Goal: Information Seeking & Learning: Learn about a topic

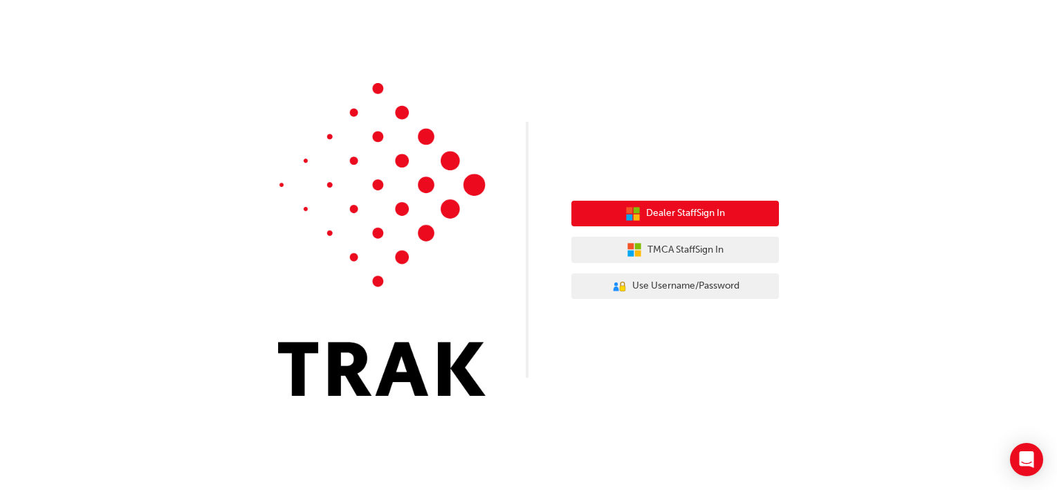
click at [718, 213] on span "Dealer Staff Sign In" at bounding box center [685, 213] width 79 height 16
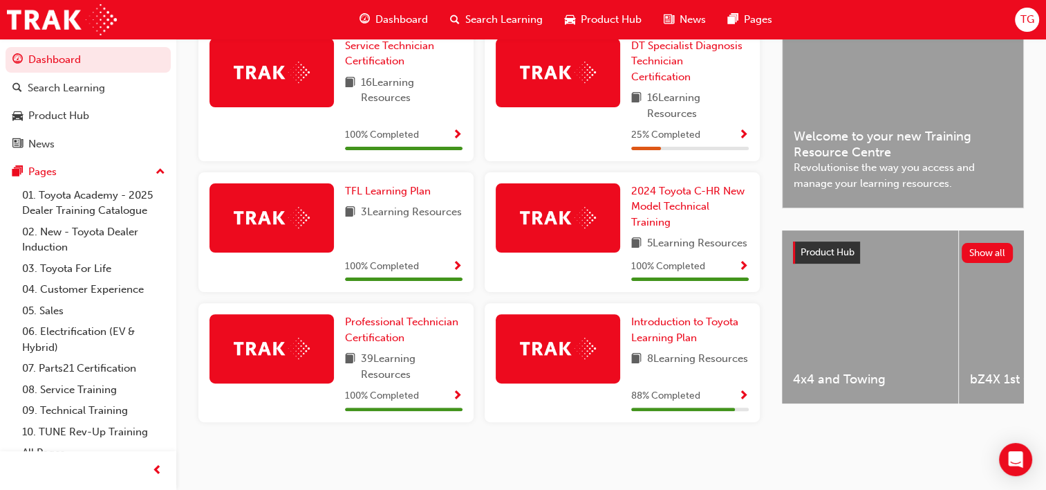
scroll to position [371, 0]
click at [50, 335] on link "06. Electrification (EV & Hybrid)" at bounding box center [94, 339] width 154 height 37
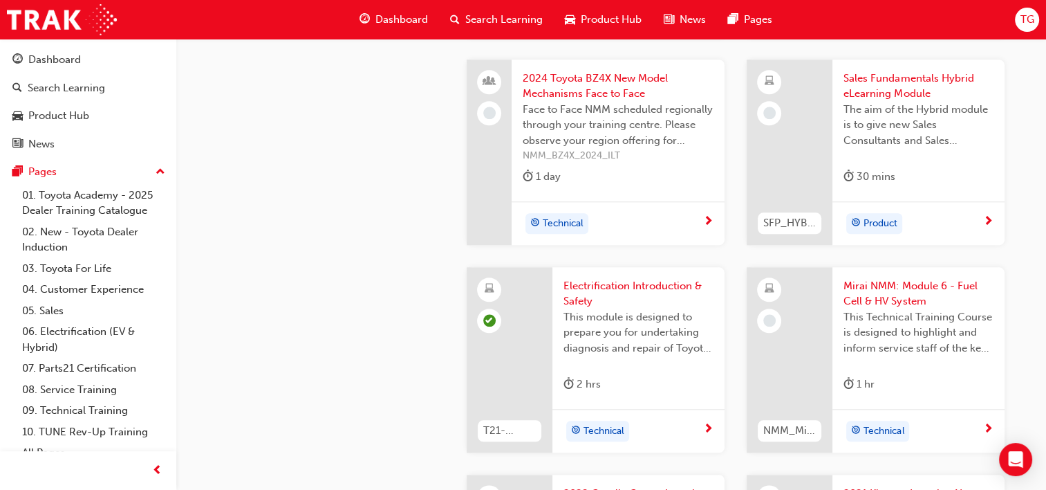
scroll to position [1526, 0]
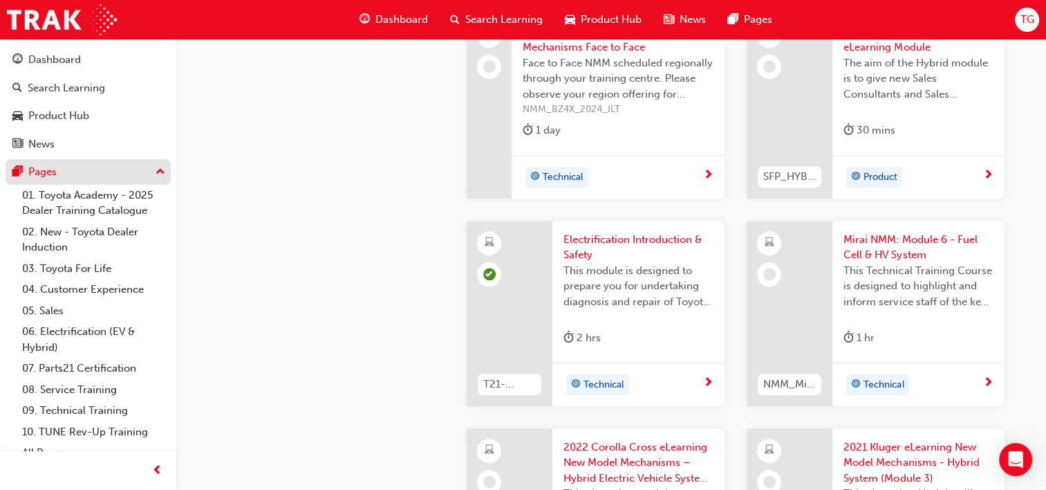
click at [64, 172] on div "Pages" at bounding box center [87, 171] width 151 height 17
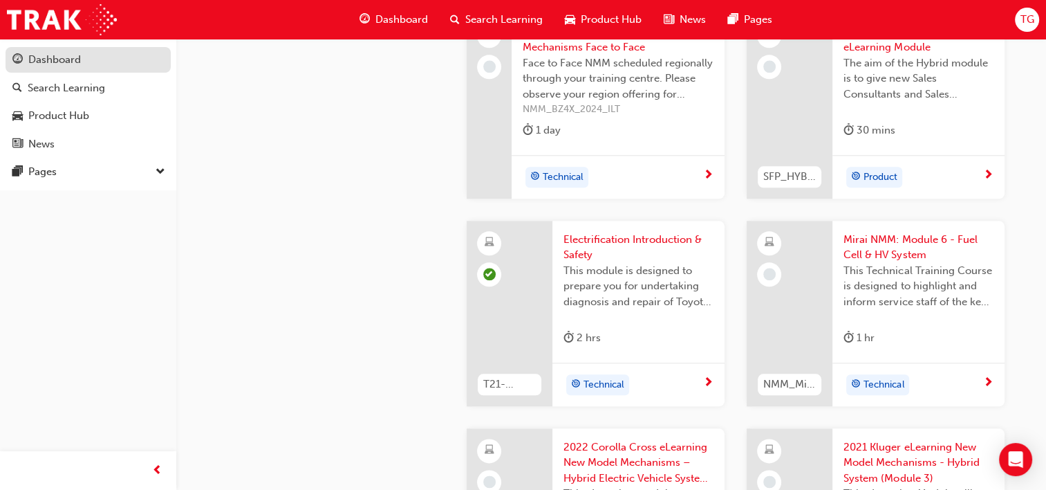
click at [69, 58] on div "Dashboard" at bounding box center [54, 60] width 53 height 16
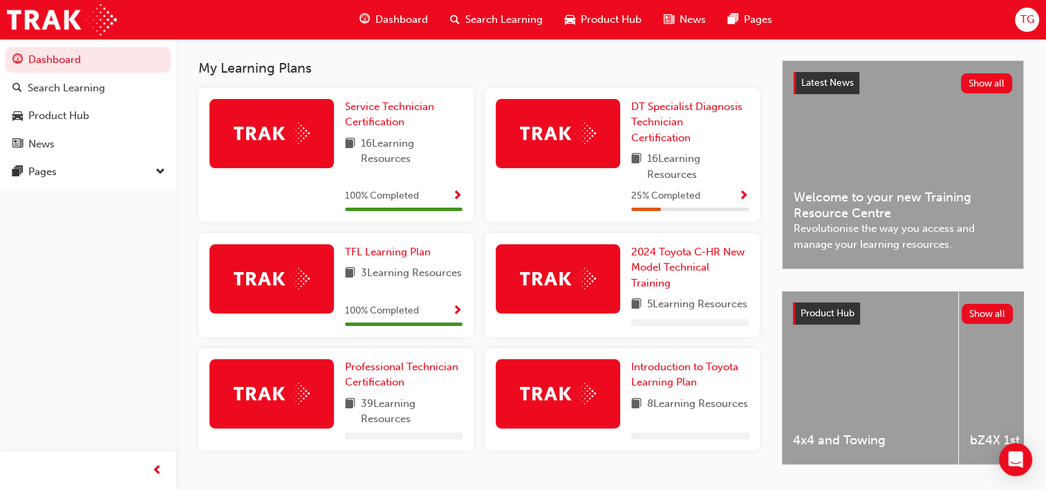
scroll to position [290, 0]
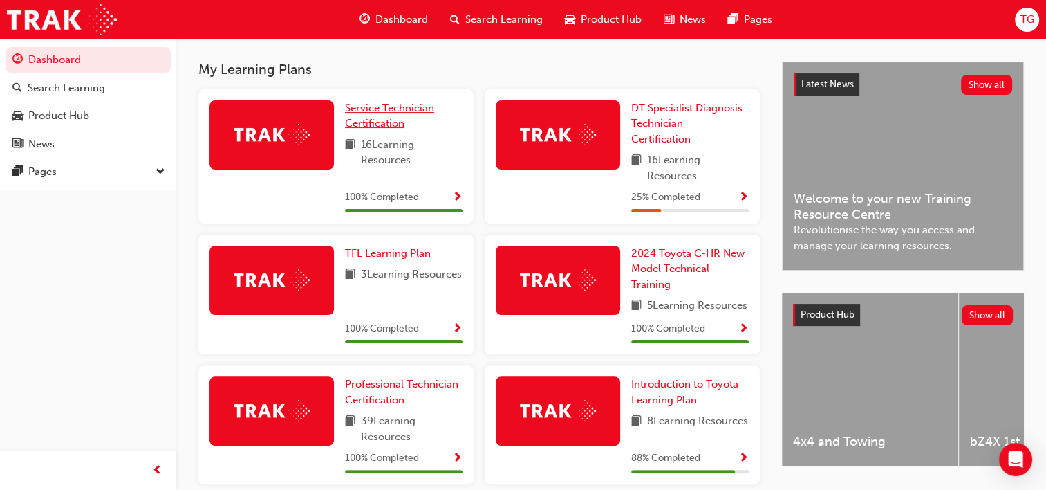
click at [362, 121] on span "Service Technician Certification" at bounding box center [389, 116] width 89 height 28
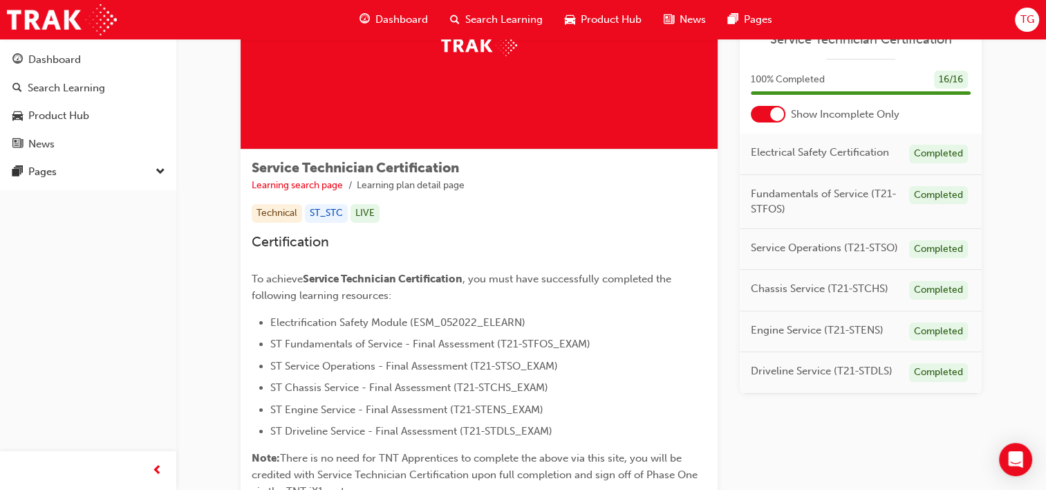
scroll to position [129, 0]
click at [779, 105] on div "100 % Completed 16 / 16" at bounding box center [861, 89] width 242 height 36
click at [775, 112] on div at bounding box center [777, 114] width 14 height 14
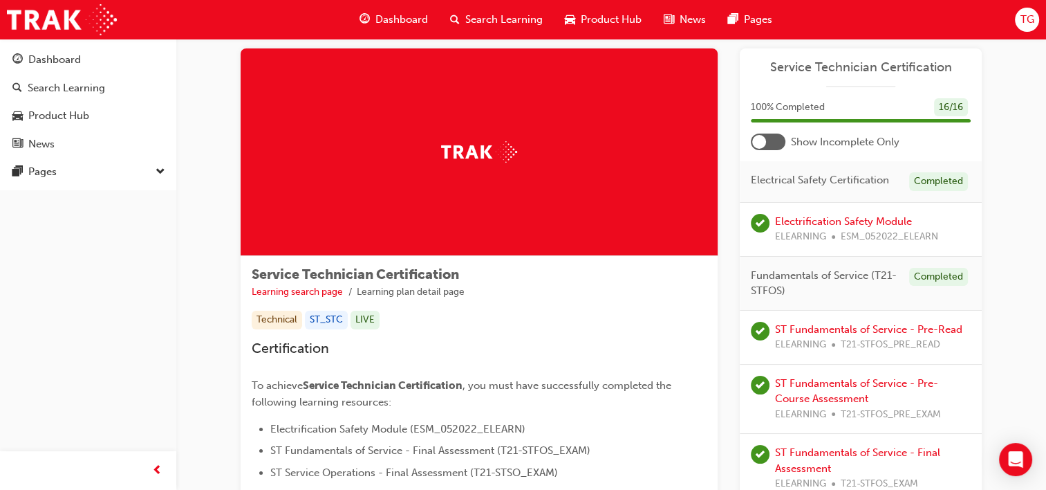
scroll to position [22, 0]
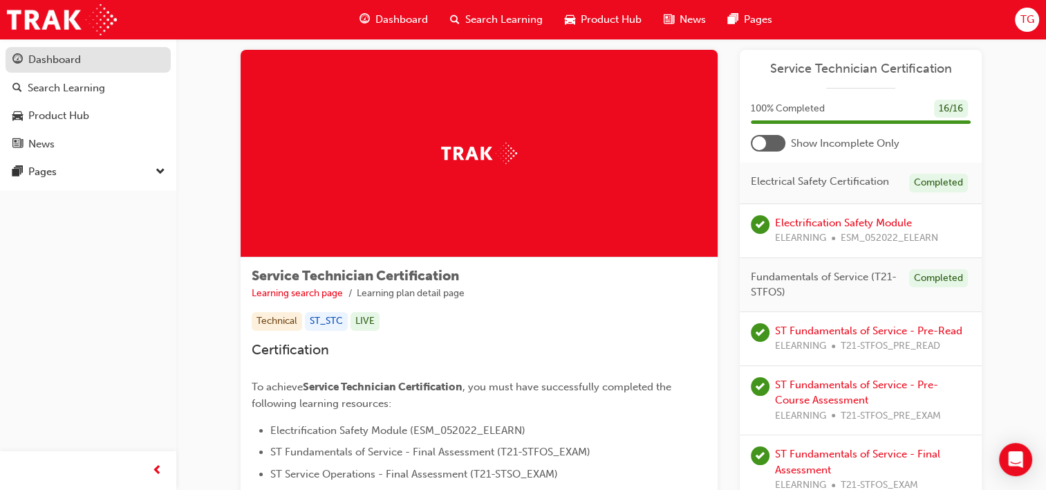
click at [126, 55] on div "Dashboard" at bounding box center [87, 59] width 151 height 17
